Goal: Navigation & Orientation: Find specific page/section

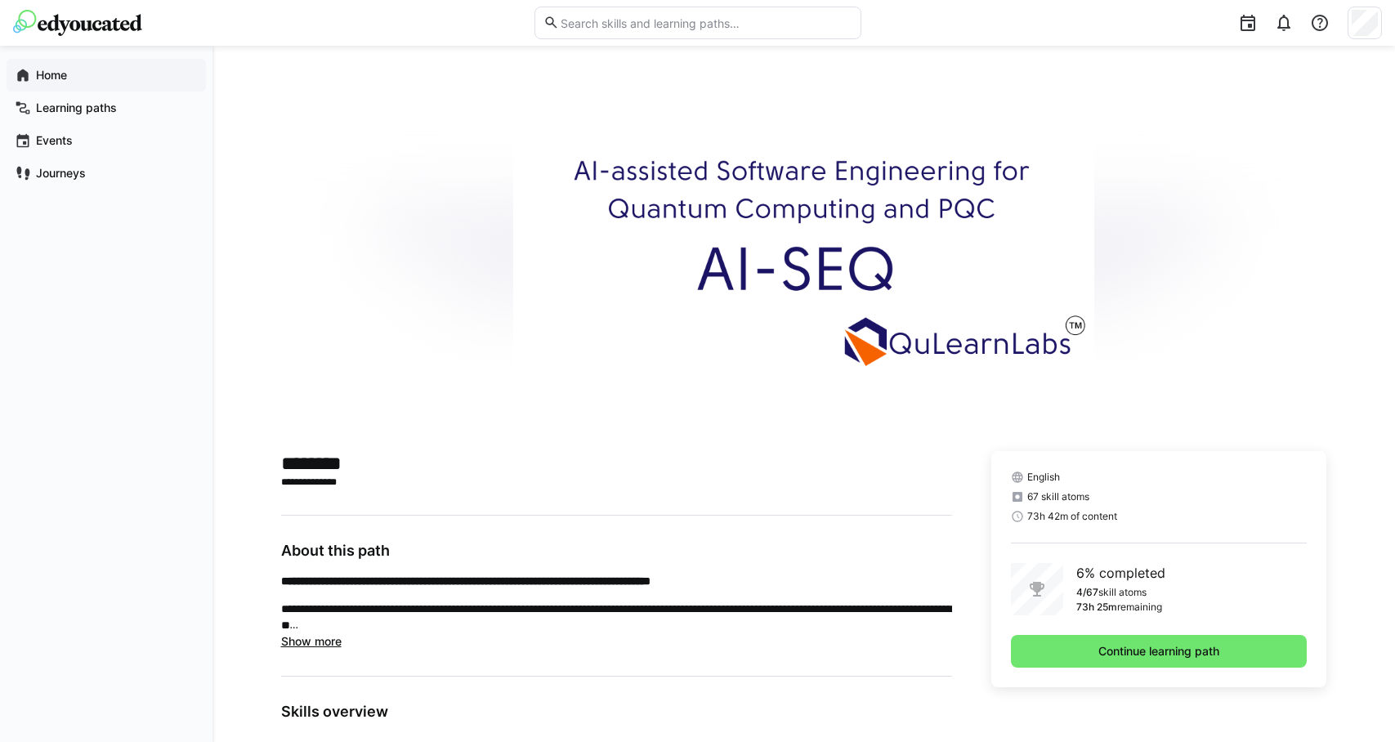
click at [73, 82] on span "Home" at bounding box center [116, 75] width 164 height 16
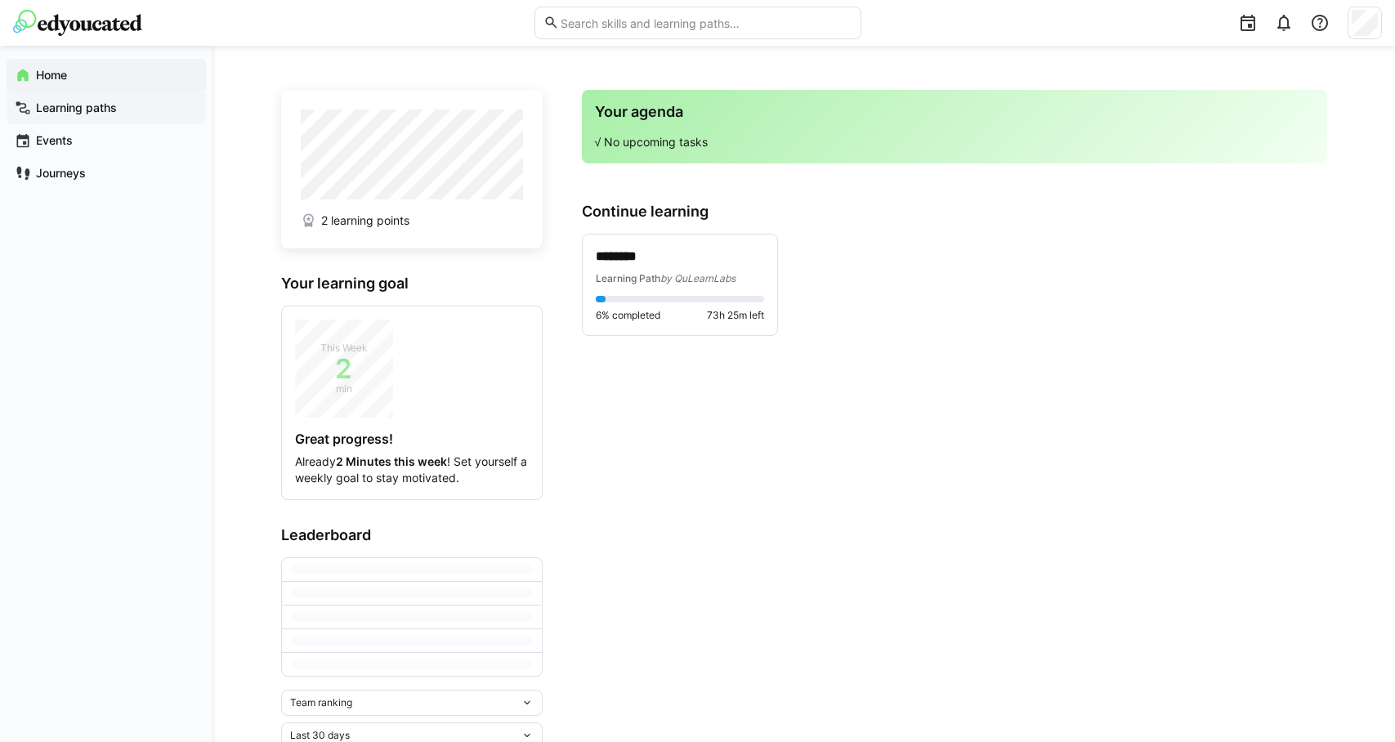
click at [162, 111] on span "Learning paths" at bounding box center [116, 108] width 164 height 16
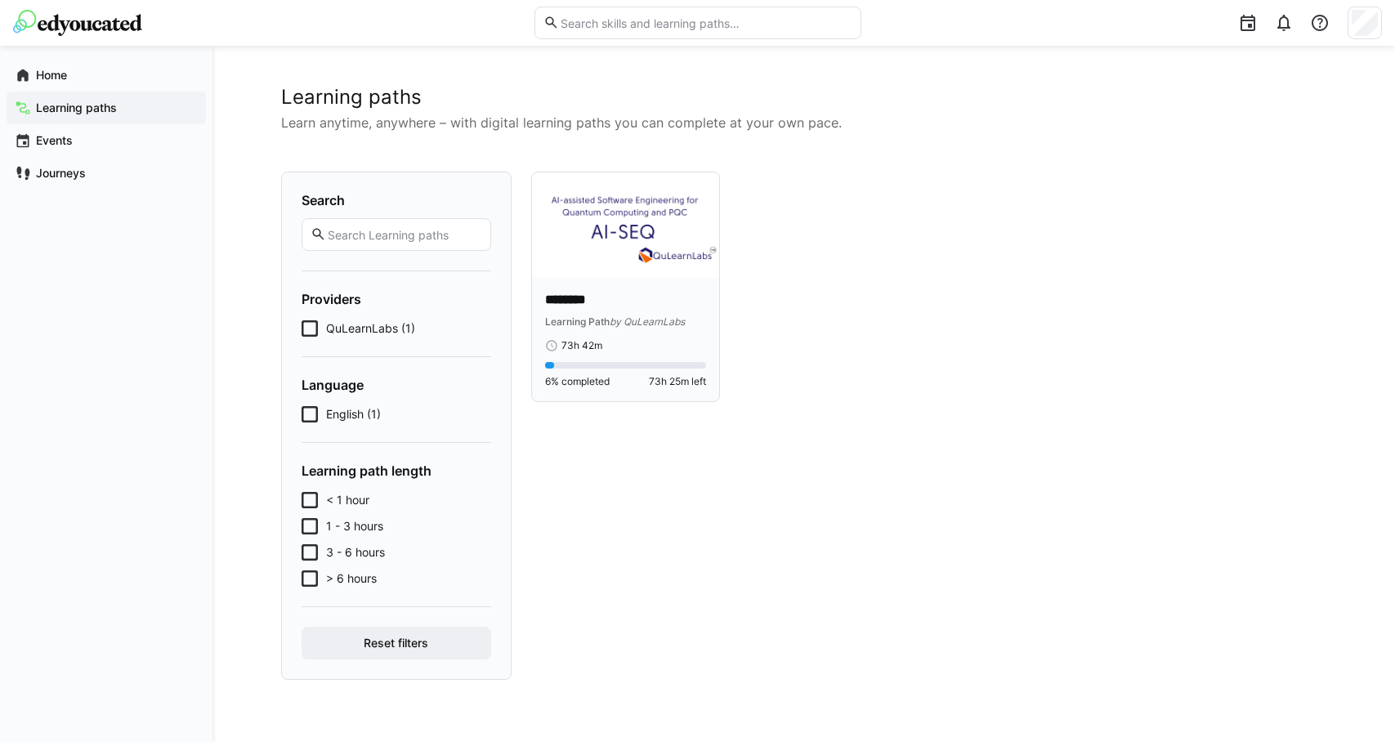
click at [652, 294] on p "********" at bounding box center [626, 300] width 162 height 19
